Goal: Navigation & Orientation: Understand site structure

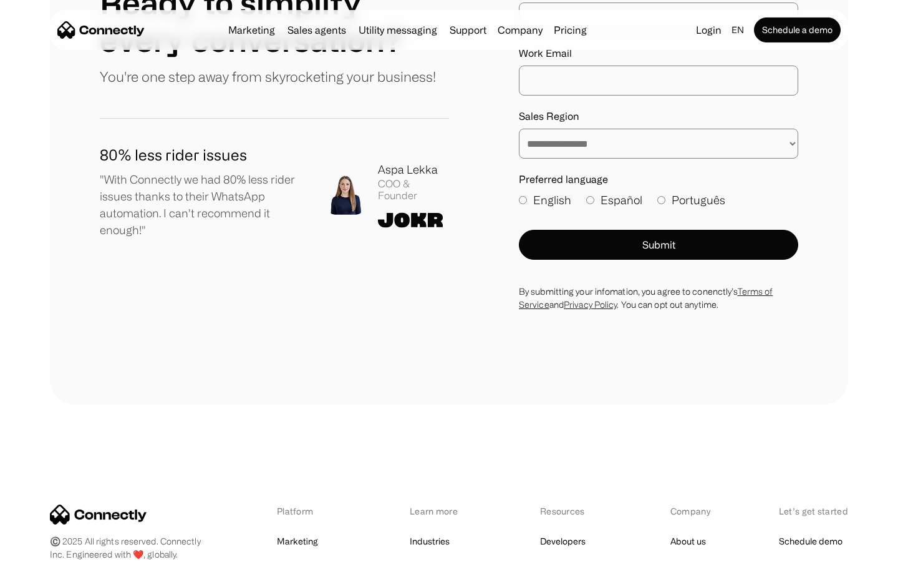
scroll to position [6858, 0]
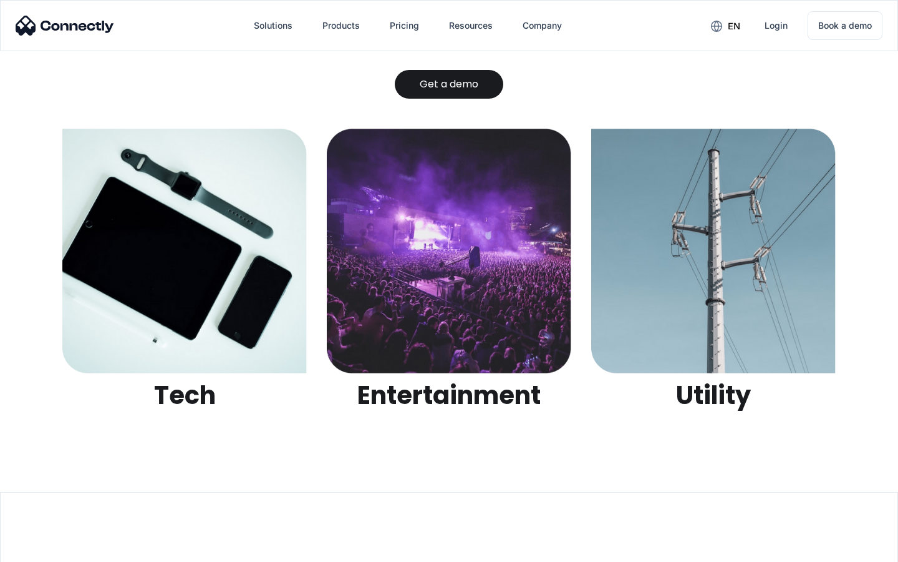
scroll to position [3936, 0]
